Goal: Find specific page/section: Find specific page/section

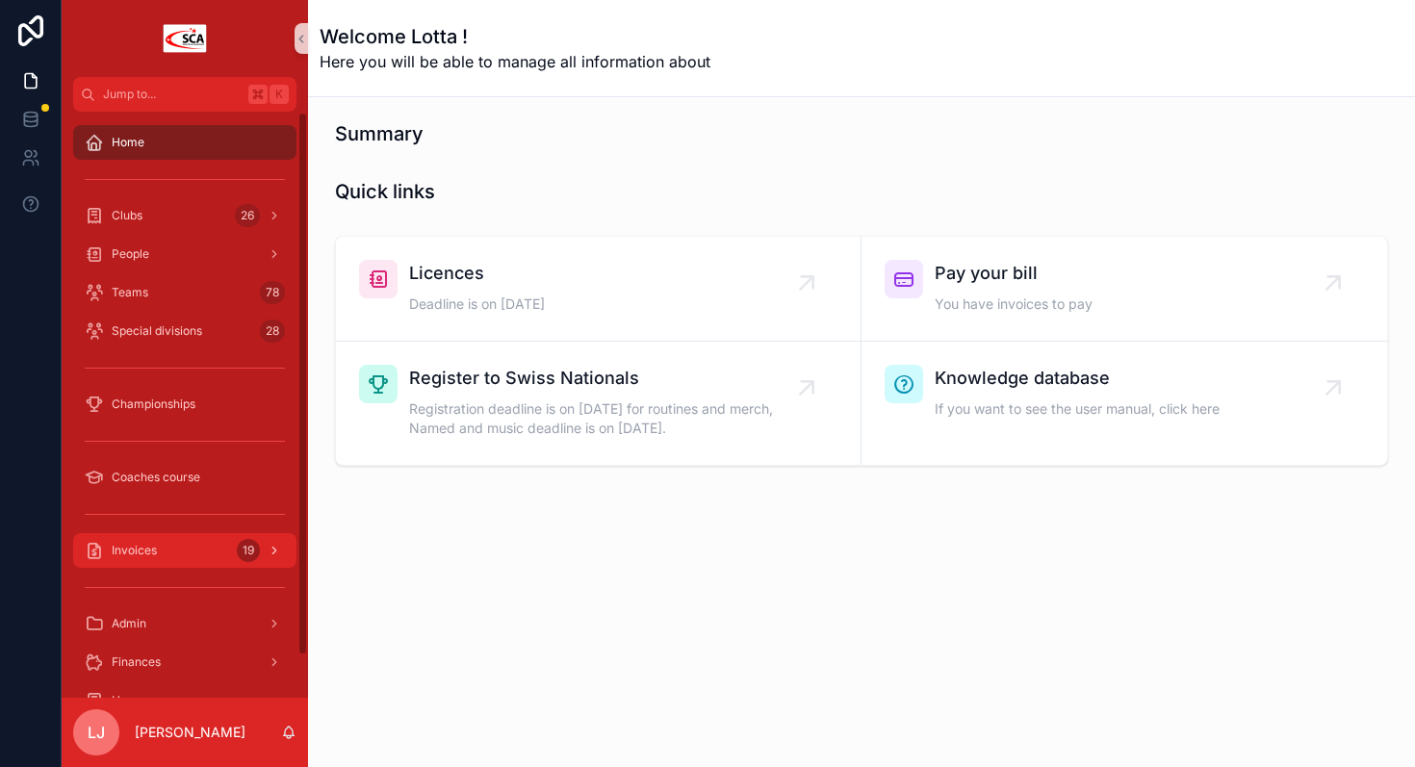
click at [194, 553] on div "Invoices 19" at bounding box center [185, 550] width 200 height 31
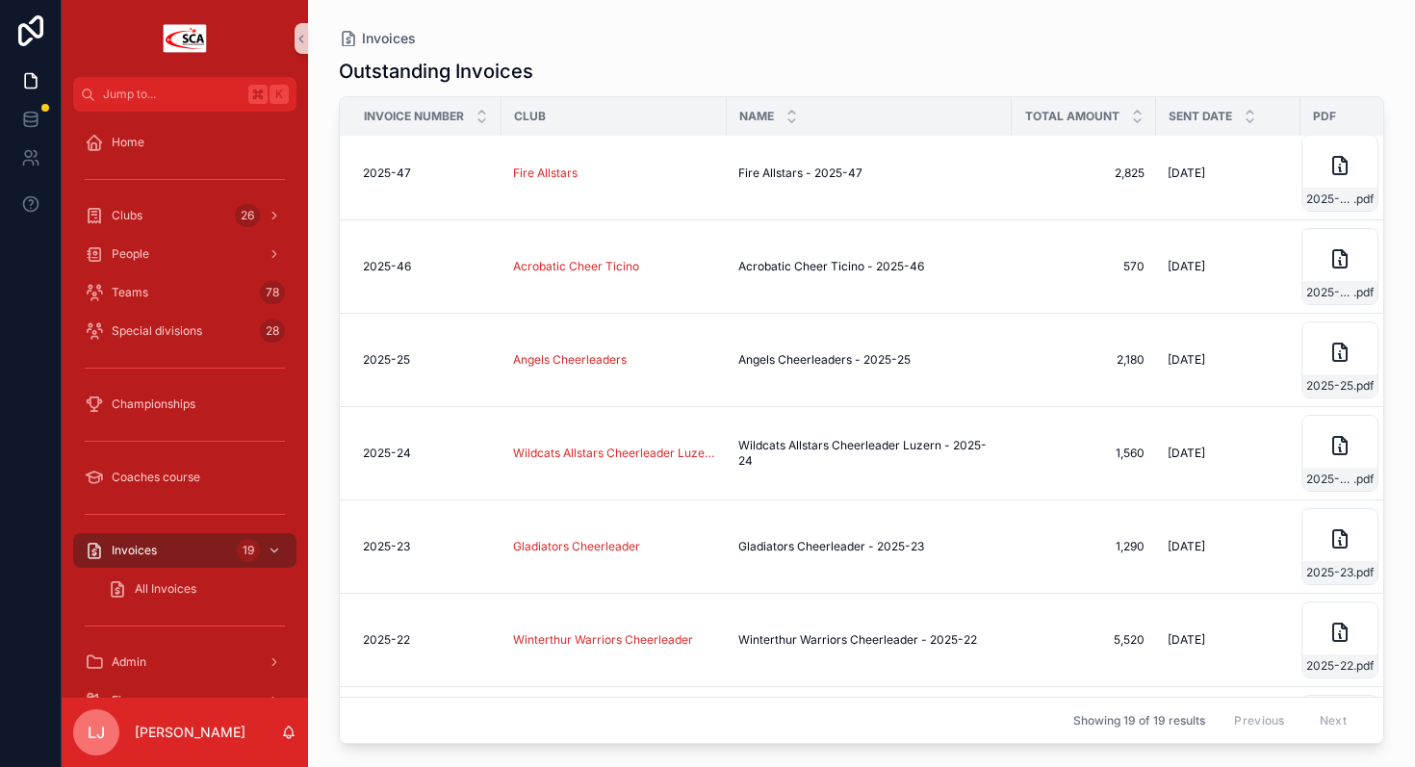
scroll to position [1237, 0]
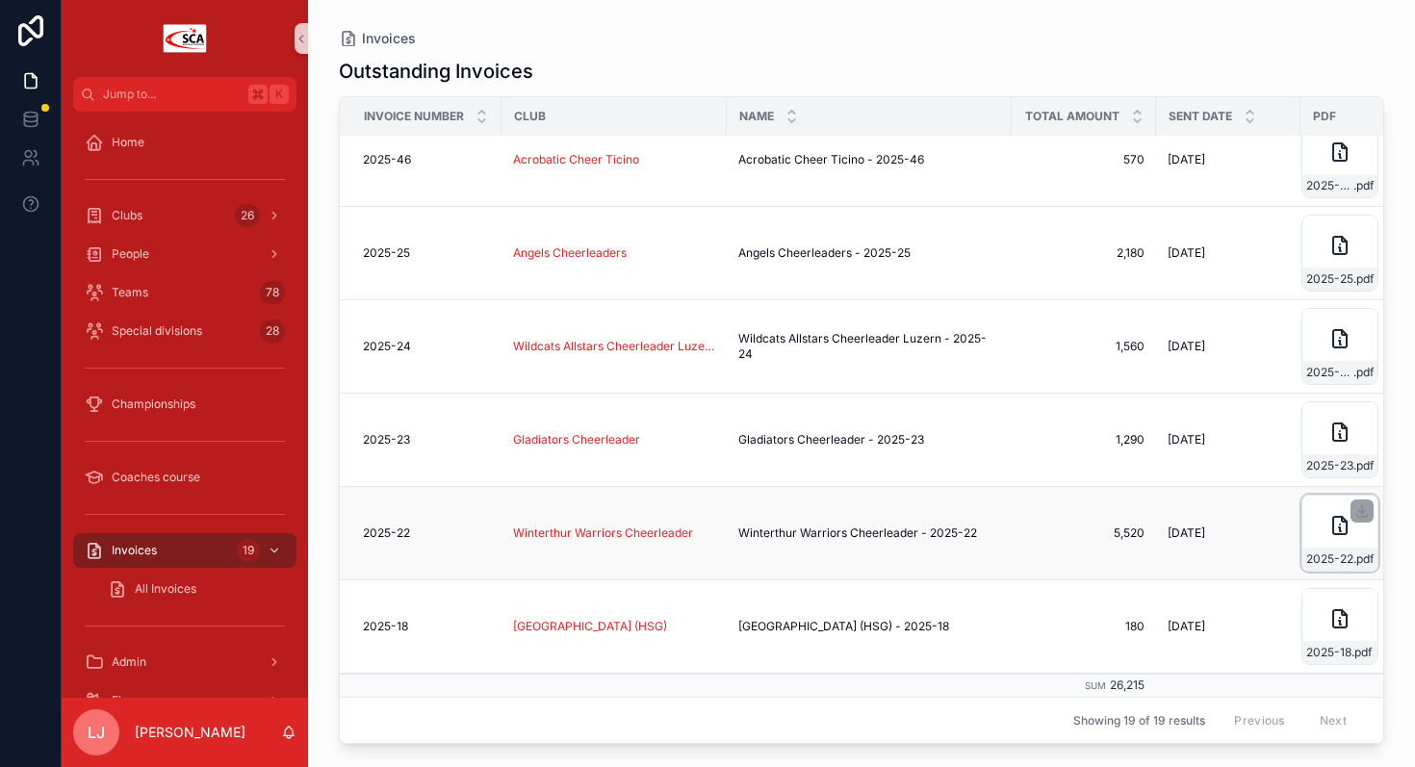
click at [1349, 530] on icon "scrollable content" at bounding box center [1340, 525] width 23 height 23
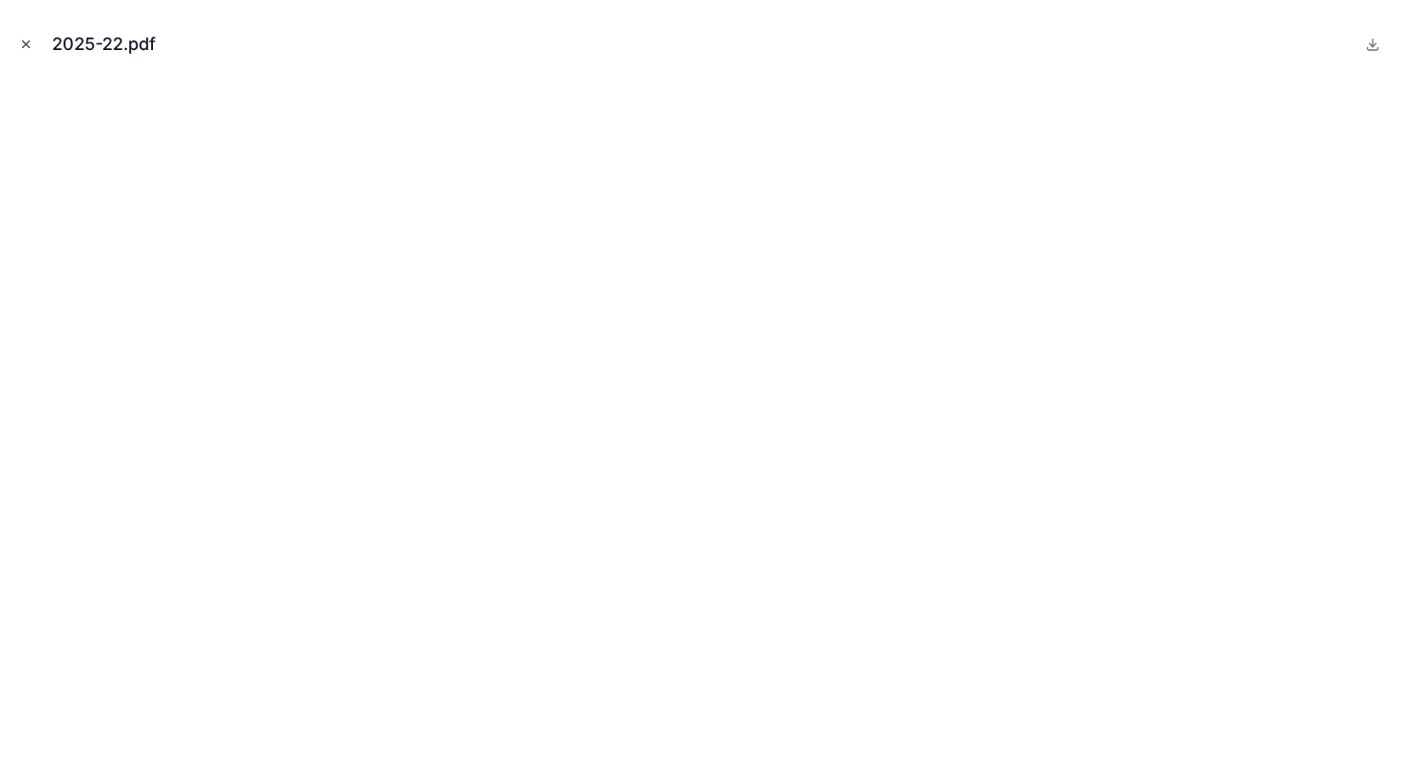
click at [30, 40] on icon "Close modal" at bounding box center [25, 44] width 13 height 13
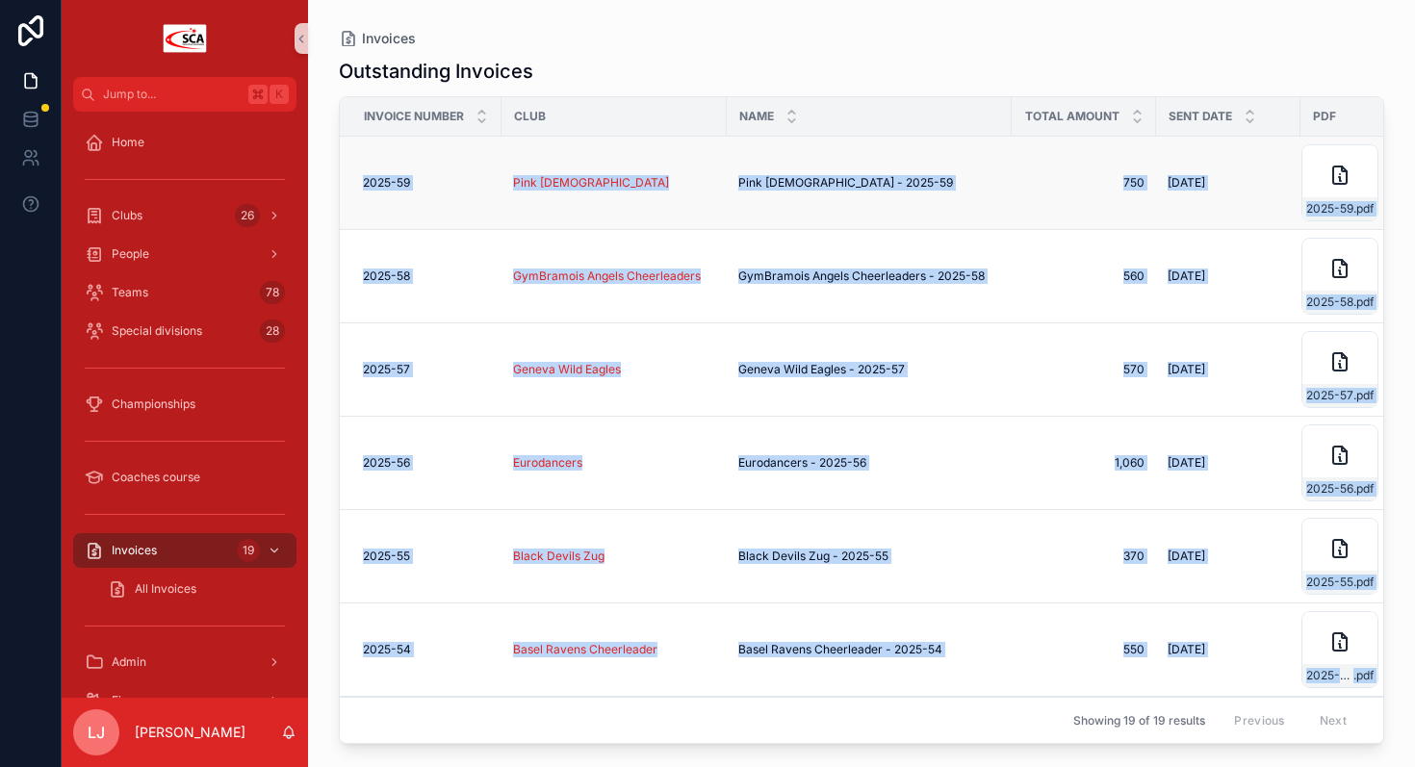
drag, startPoint x: 1265, startPoint y: 537, endPoint x: 343, endPoint y: 171, distance: 992.3
copy tbody "8624-13 9910-25 Lore Ipsumd Sita Consec - 0730-56 Adip Elitse - 9387-14 093 287…"
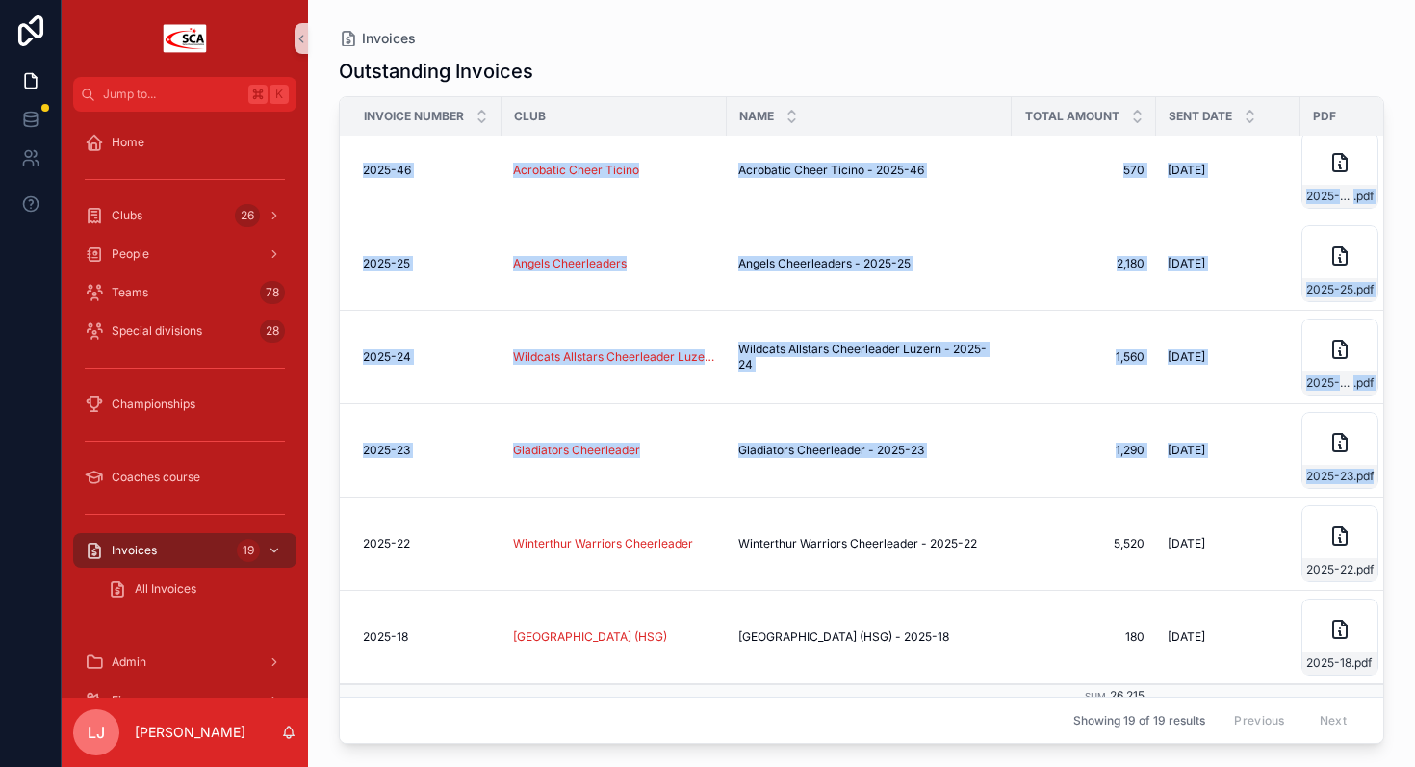
scroll to position [1237, 0]
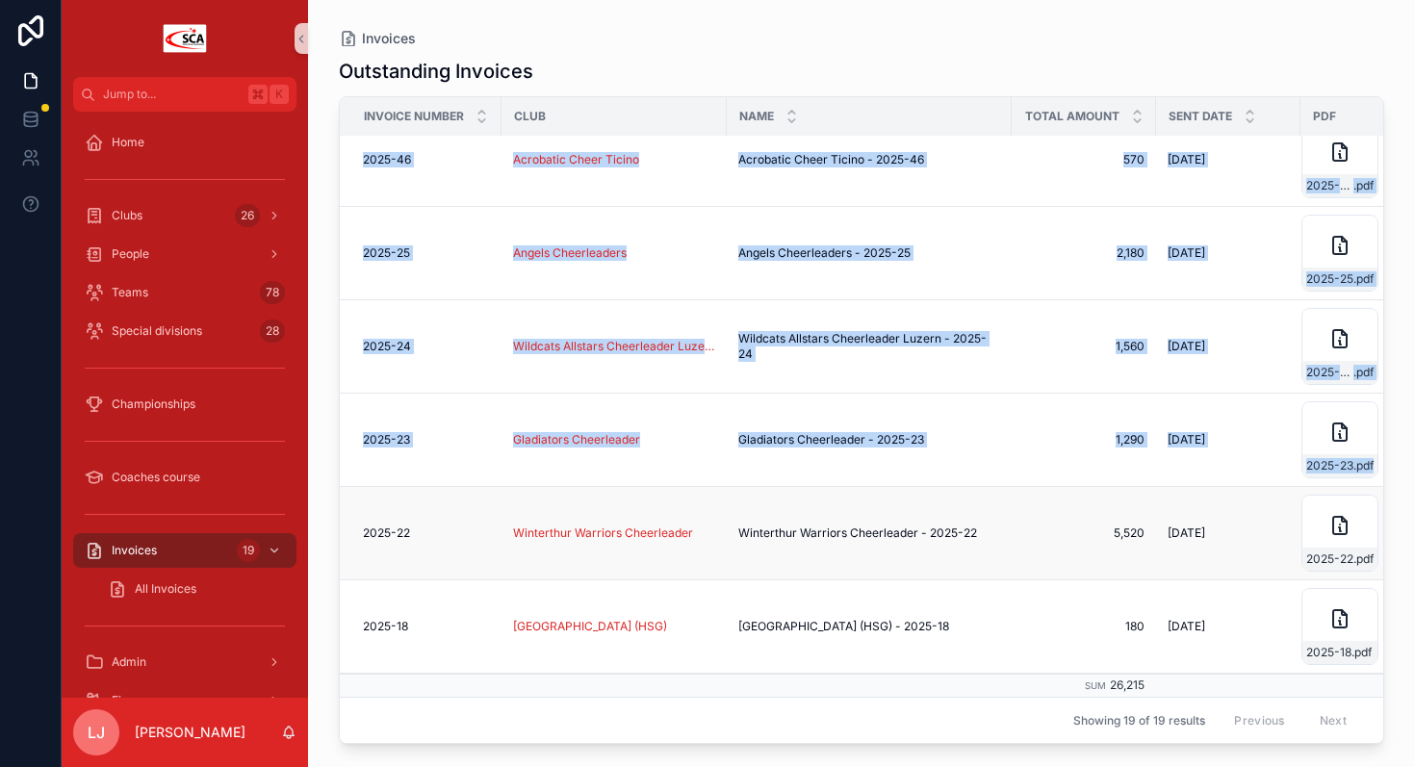
drag, startPoint x: 1252, startPoint y: 531, endPoint x: 351, endPoint y: 534, distance: 900.2
click at [351, 534] on tr "2025-22 2025-22 Winterthur Warriors Cheerleader Winterthur Warriors Cheerleader…" at bounding box center [893, 533] width 1107 height 93
copy tr "2025-22 2025-22 Winterthur Warriors Cheerleader Winterthur Warriors Cheerleader…"
